Goal: Navigation & Orientation: Find specific page/section

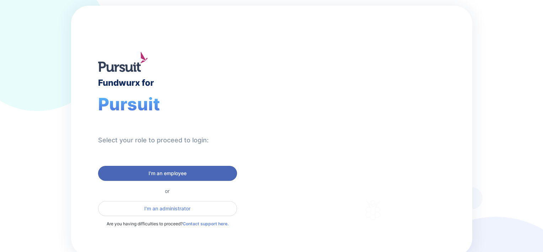
click at [200, 170] on span "I'm an employee" at bounding box center [168, 173] width 130 height 7
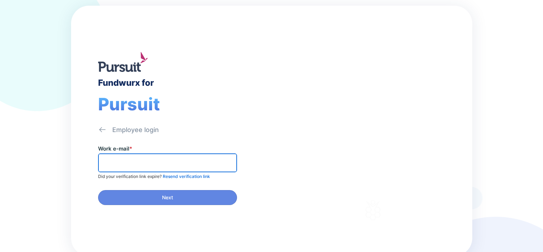
click at [169, 157] on input "text" at bounding box center [167, 162] width 133 height 11
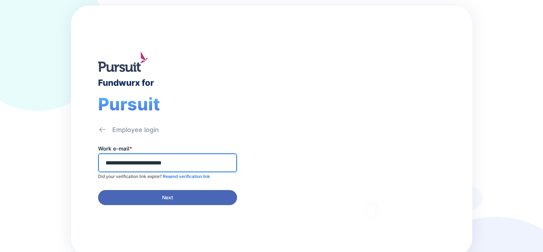
type input "**********"
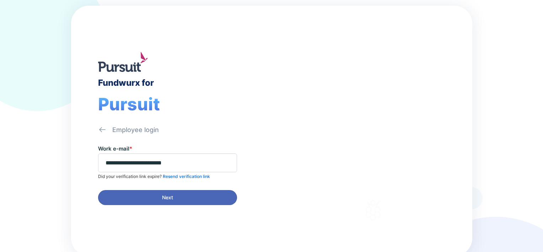
click at [182, 196] on span "Next" at bounding box center [168, 197] width 130 height 7
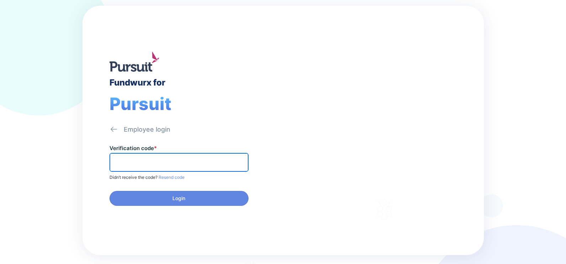
click at [134, 161] on input "text" at bounding box center [179, 162] width 133 height 11
paste input "******"
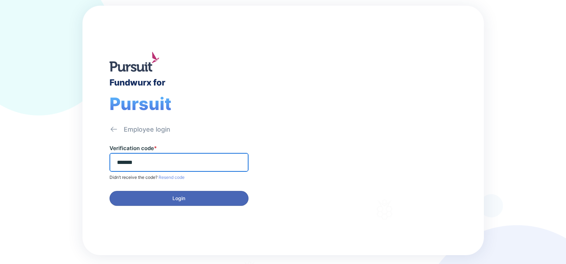
type input "******"
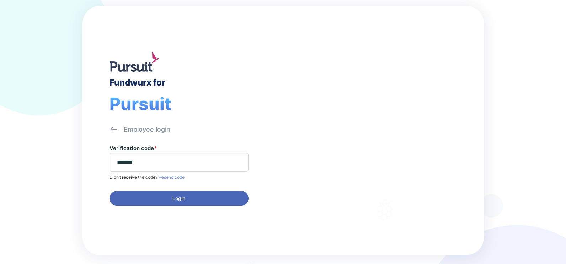
click at [171, 205] on button "Login" at bounding box center [178, 198] width 139 height 15
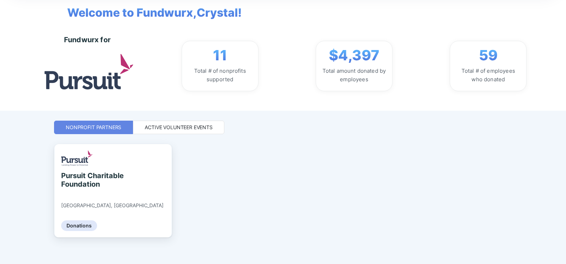
scroll to position [44, 0]
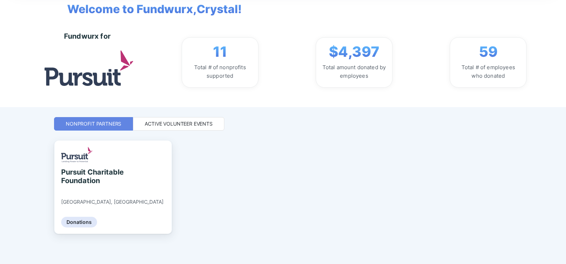
click at [193, 123] on div "Active Volunteer Events" at bounding box center [179, 123] width 68 height 7
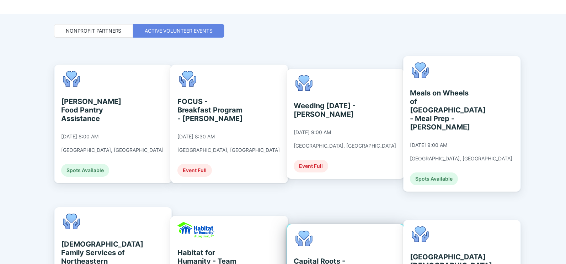
scroll to position [0, 0]
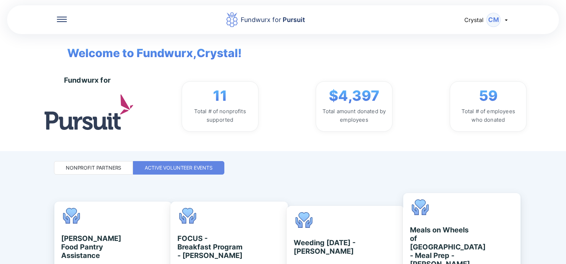
click at [99, 162] on div "Nonprofit Partners" at bounding box center [93, 168] width 79 height 14
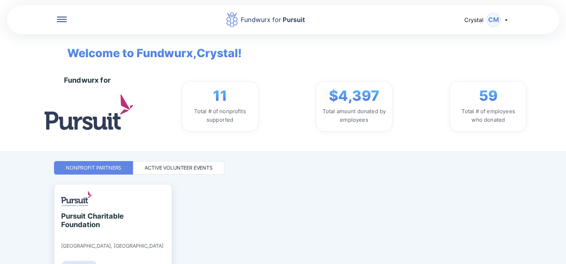
click at [64, 18] on icon at bounding box center [62, 19] width 10 height 5
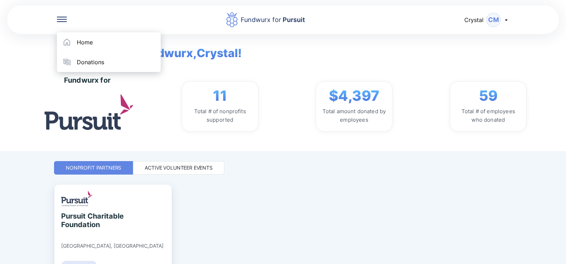
click at [458, 38] on div "Welcome to Fundwurx, Crystal !" at bounding box center [283, 48] width 453 height 28
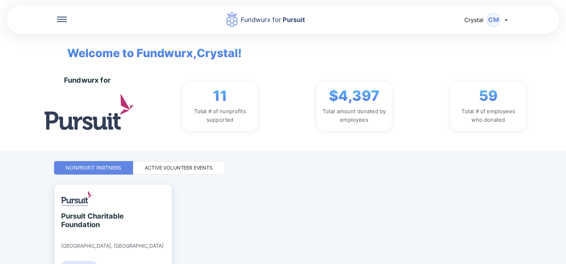
click at [507, 23] on div "Crystal CM" at bounding box center [486, 20] width 45 height 14
click at [331, 49] on div "Welcome to Fundwurx, Crystal !" at bounding box center [283, 48] width 453 height 28
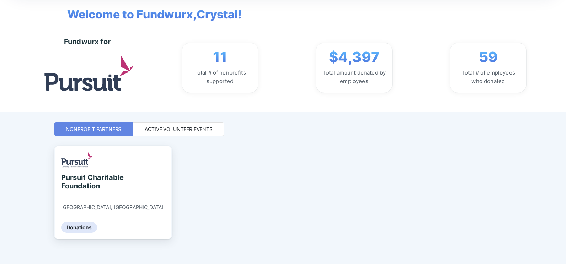
scroll to position [44, 0]
